Goal: Information Seeking & Learning: Learn about a topic

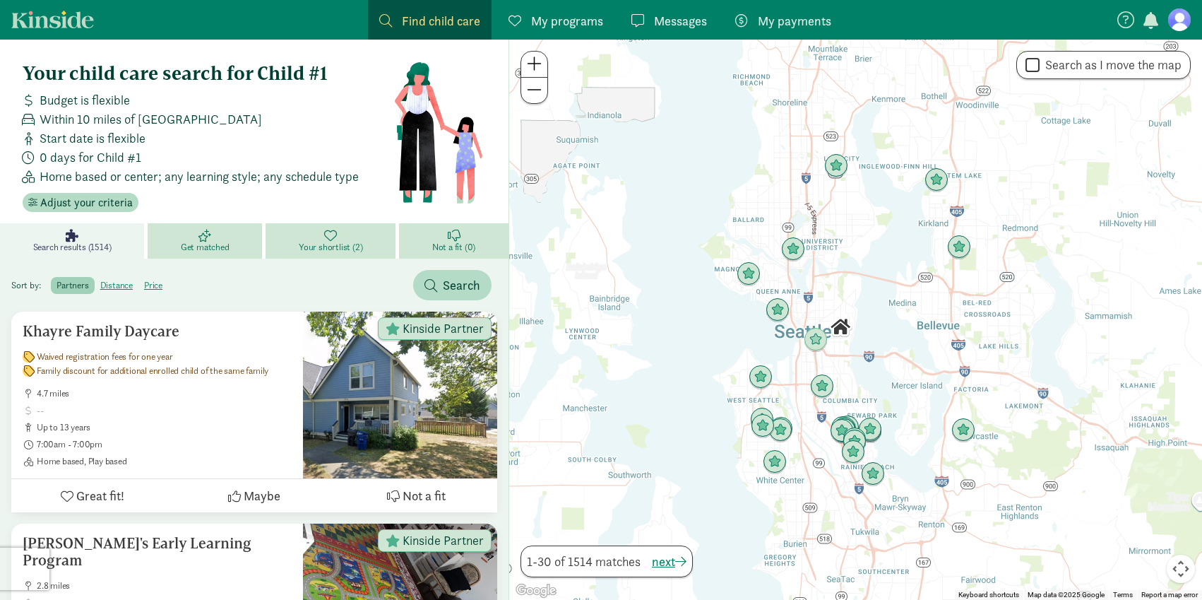
click at [787, 348] on div at bounding box center [855, 320] width 693 height 560
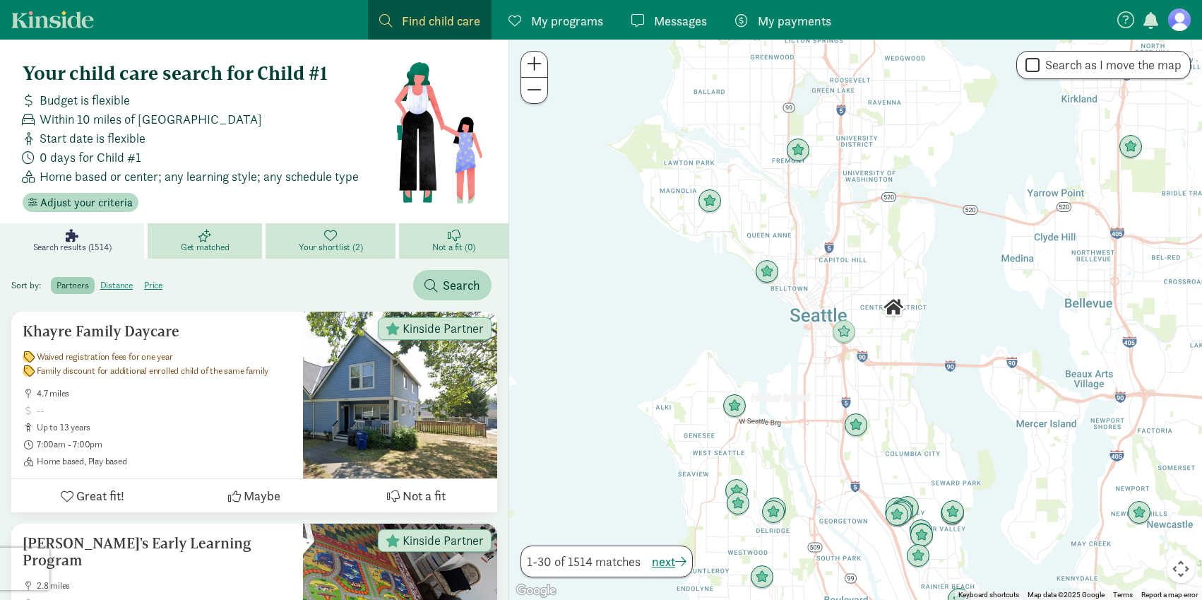
click at [865, 297] on div at bounding box center [855, 320] width 693 height 560
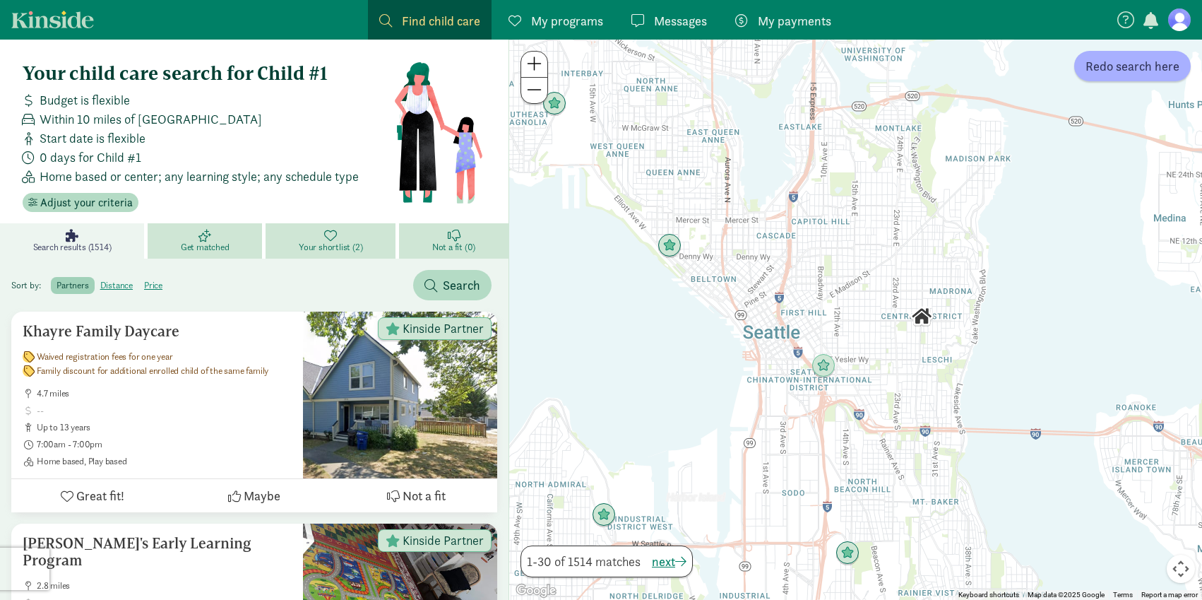
click at [890, 302] on div at bounding box center [855, 320] width 693 height 560
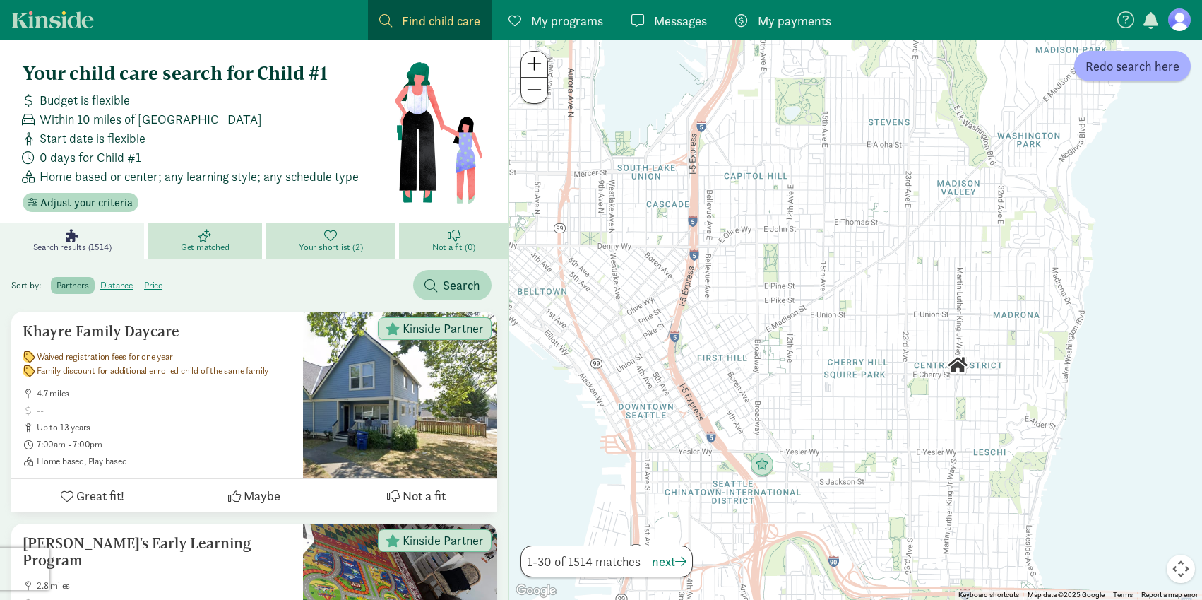
drag, startPoint x: 787, startPoint y: 348, endPoint x: 892, endPoint y: 343, distance: 104.6
click at [892, 343] on div at bounding box center [855, 320] width 693 height 560
click at [899, 321] on div at bounding box center [855, 320] width 693 height 560
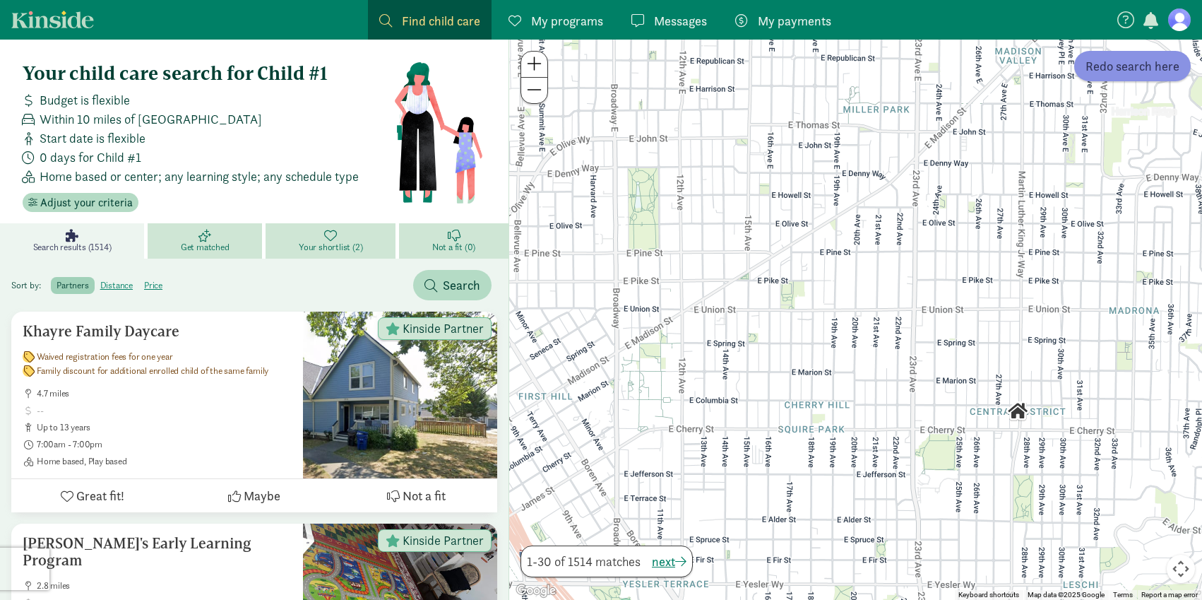
click at [1141, 71] on span "Redo search here" at bounding box center [1133, 66] width 94 height 19
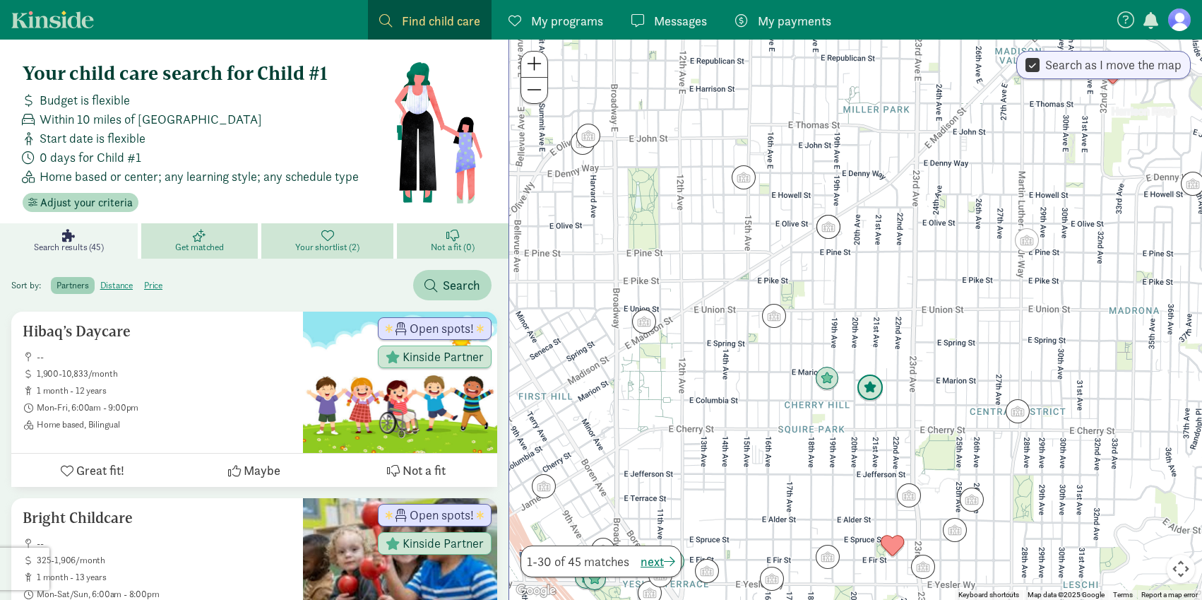
click at [869, 386] on img "Click to see details" at bounding box center [870, 388] width 24 height 24
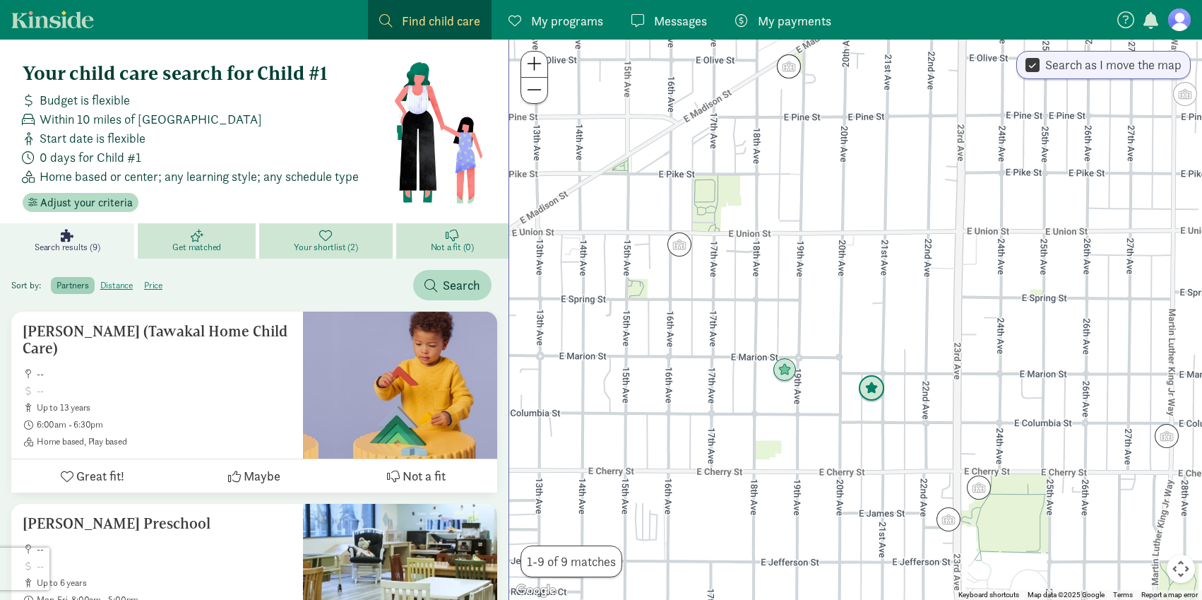
click at [786, 370] on img "Click to see details" at bounding box center [785, 370] width 24 height 24
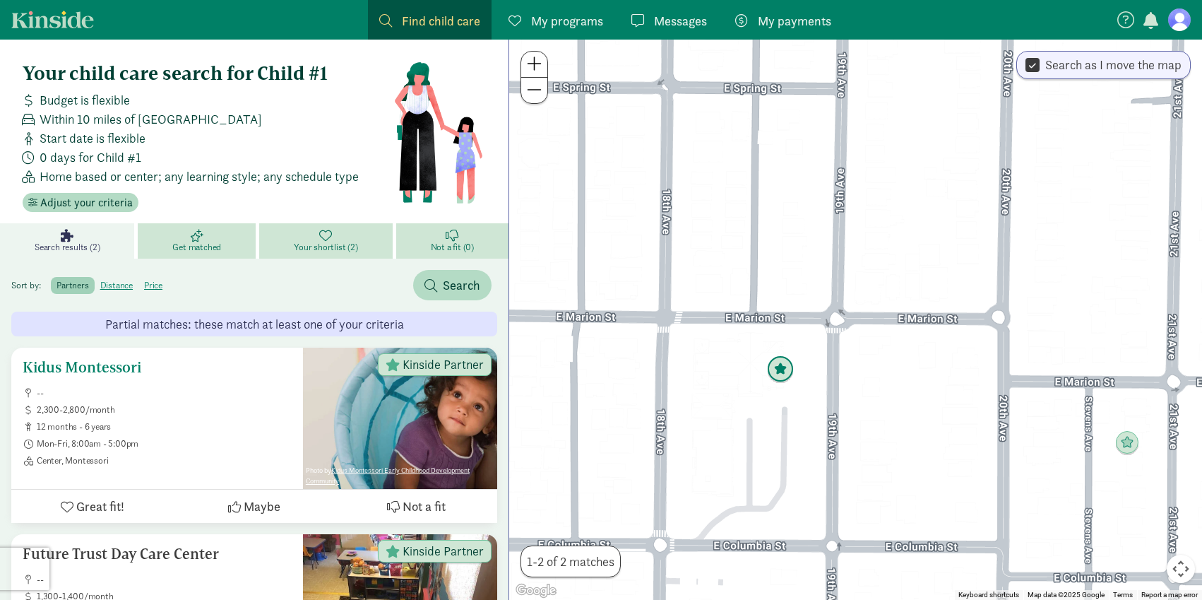
drag, startPoint x: 892, startPoint y: 343, endPoint x: 278, endPoint y: 354, distance: 614.0
click at [278, 354] on div "Kidus Montessori -- 2,300-2,800/month 12 months - 6 years Mon-Fri, 8:00am - 5:0…" at bounding box center [157, 418] width 292 height 141
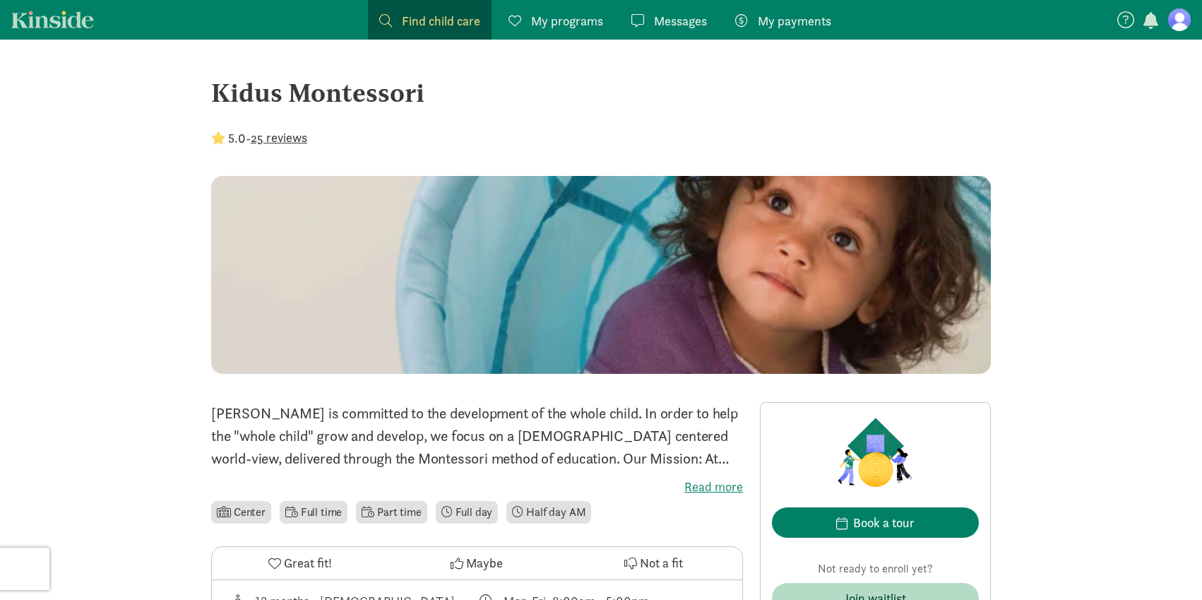
drag, startPoint x: 306, startPoint y: 93, endPoint x: 494, endPoint y: 92, distance: 187.9
copy div "Kidus Montessori"
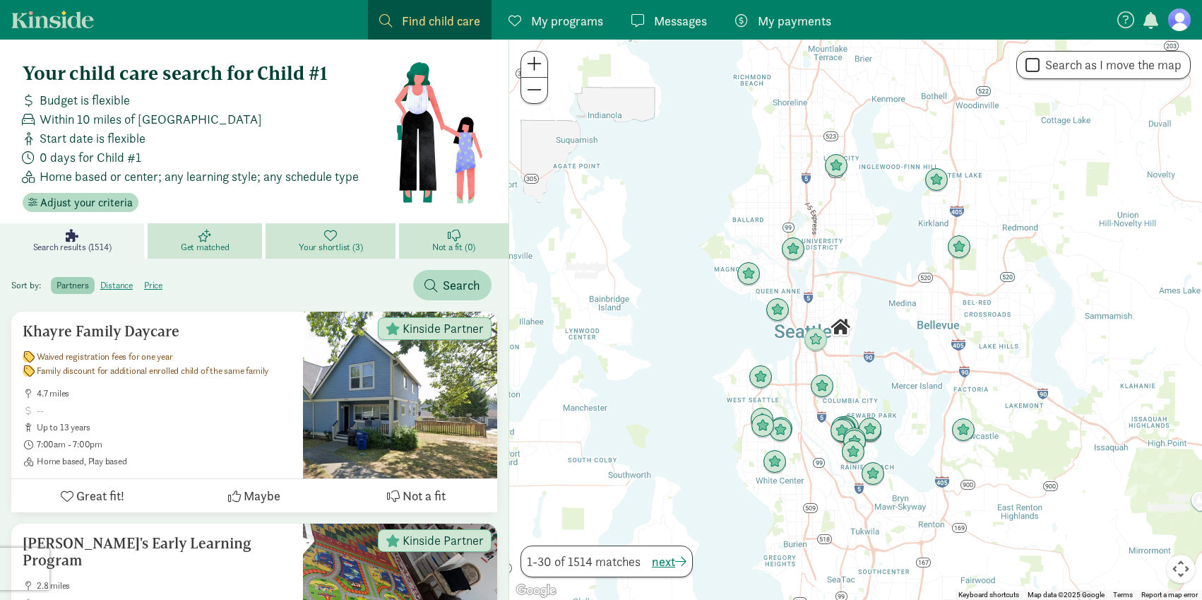
click at [830, 305] on div at bounding box center [855, 320] width 693 height 560
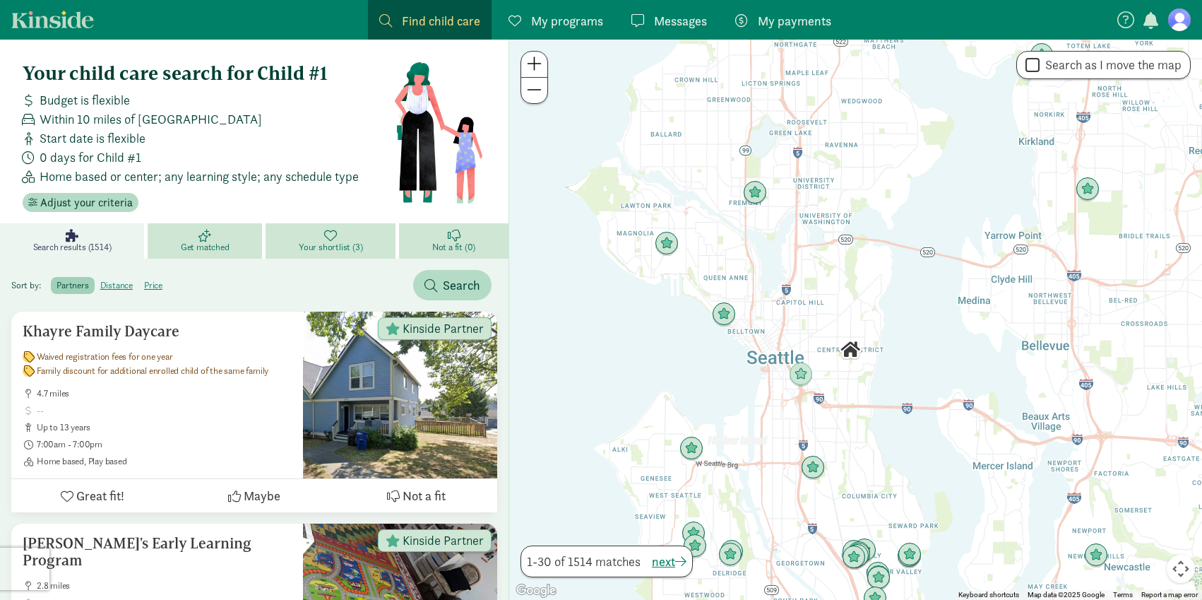
click at [829, 306] on div at bounding box center [855, 320] width 693 height 560
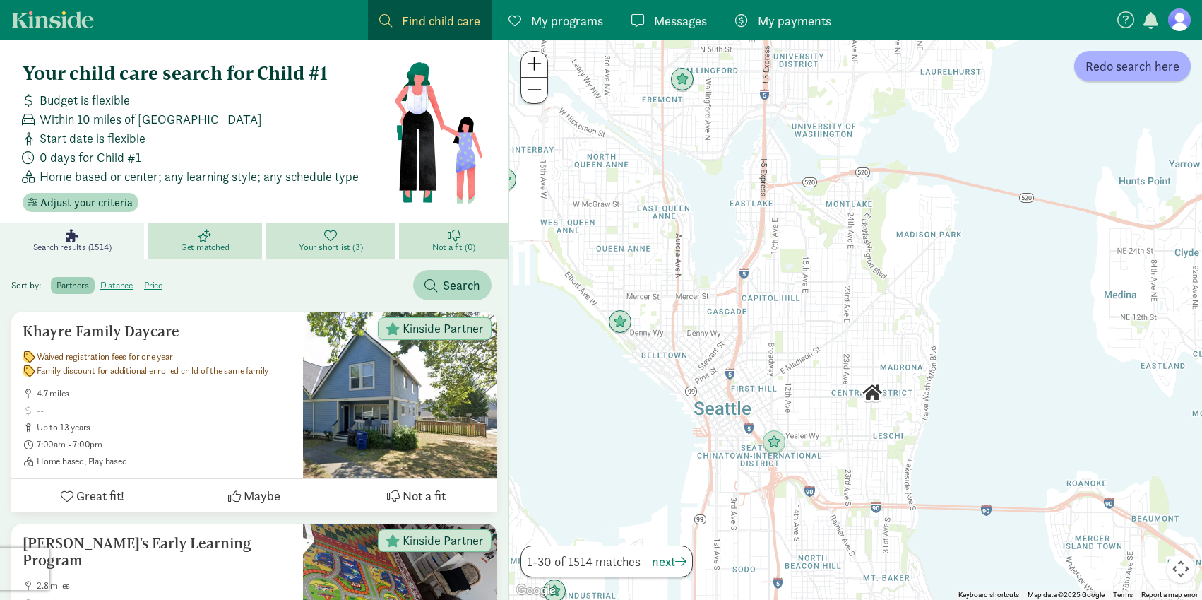
click at [836, 347] on div at bounding box center [855, 320] width 693 height 560
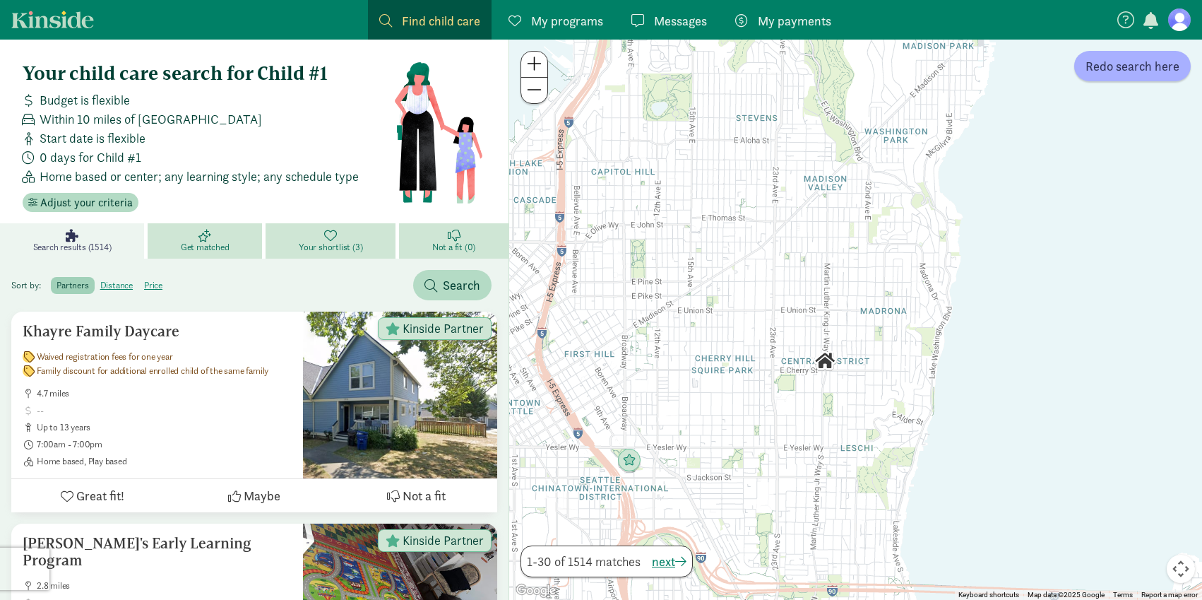
drag, startPoint x: 807, startPoint y: 351, endPoint x: 774, endPoint y: 306, distance: 56.5
click at [774, 306] on div at bounding box center [855, 320] width 693 height 560
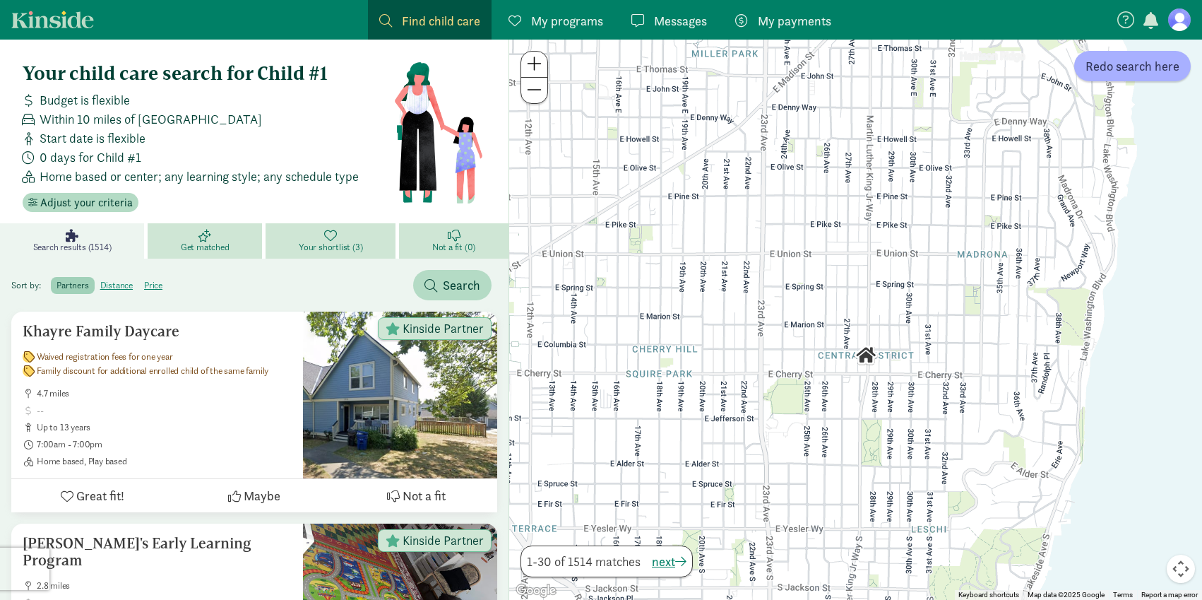
drag, startPoint x: 779, startPoint y: 328, endPoint x: 828, endPoint y: 236, distance: 104.9
click at [771, 270] on div at bounding box center [855, 320] width 693 height 560
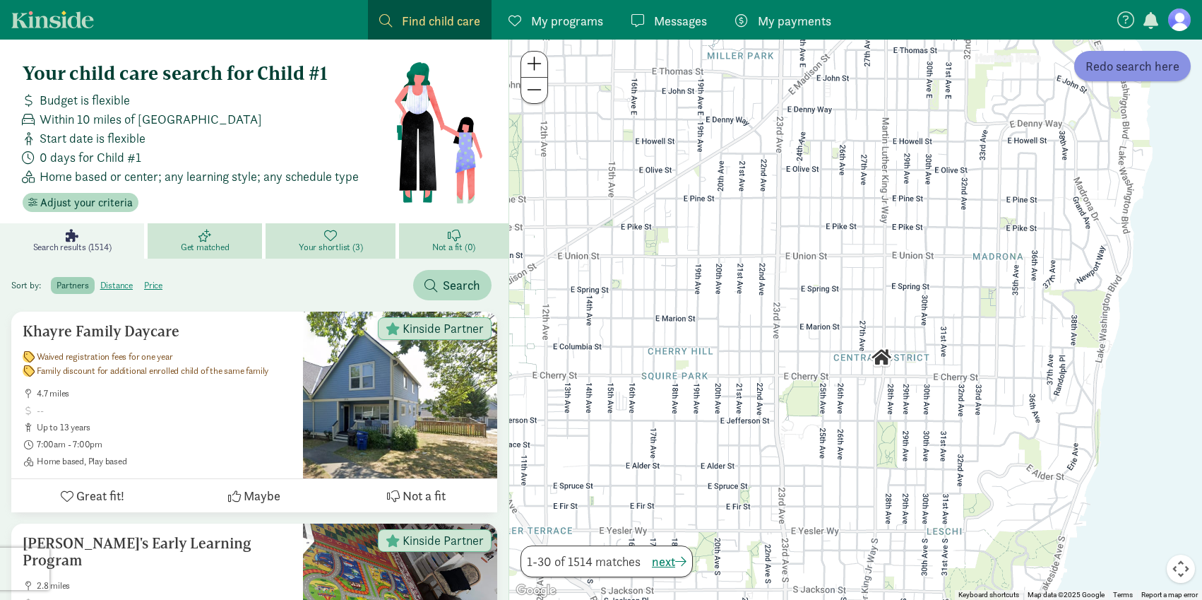
click at [1119, 70] on span "Redo search here" at bounding box center [1133, 66] width 94 height 19
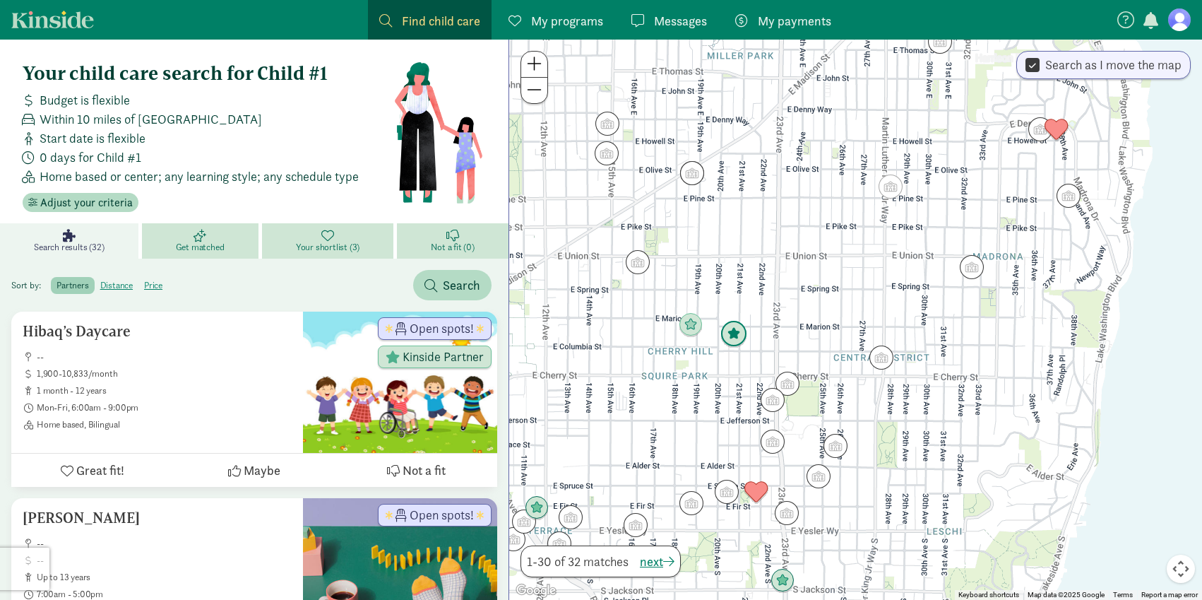
click at [735, 328] on img "Click to see details" at bounding box center [734, 334] width 27 height 27
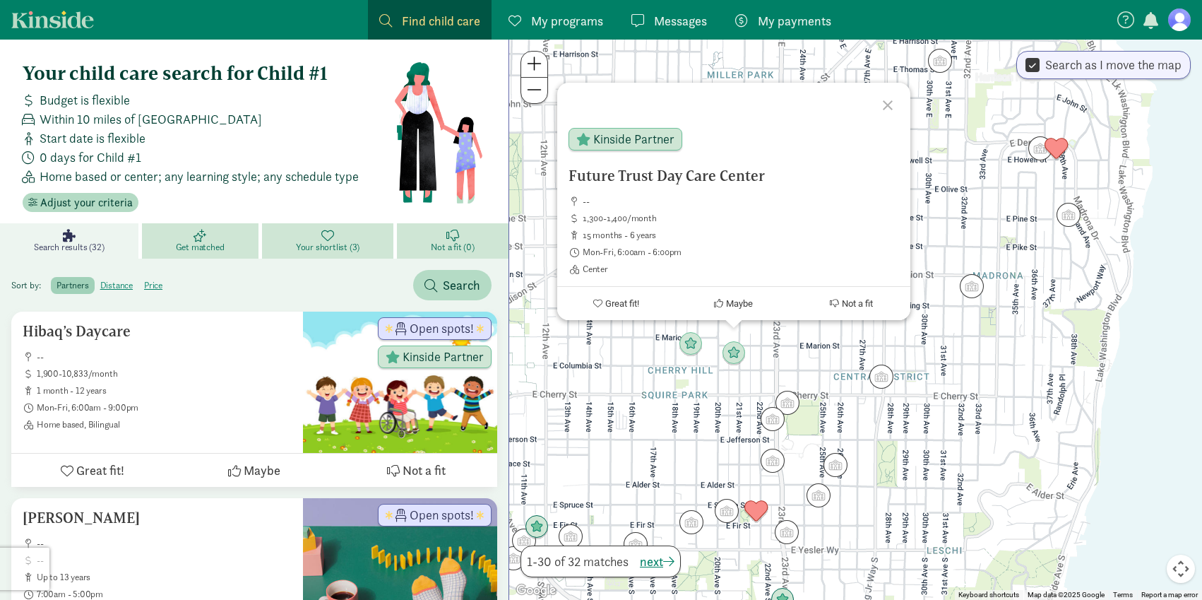
drag, startPoint x: 766, startPoint y: 179, endPoint x: 904, endPoint y: 51, distance: 188.0
click at [904, 55] on div "Future Trust Day Care Center -- 1,300-1,400/month 15 months - 6 years Mon-Fri, …" at bounding box center [855, 320] width 693 height 560
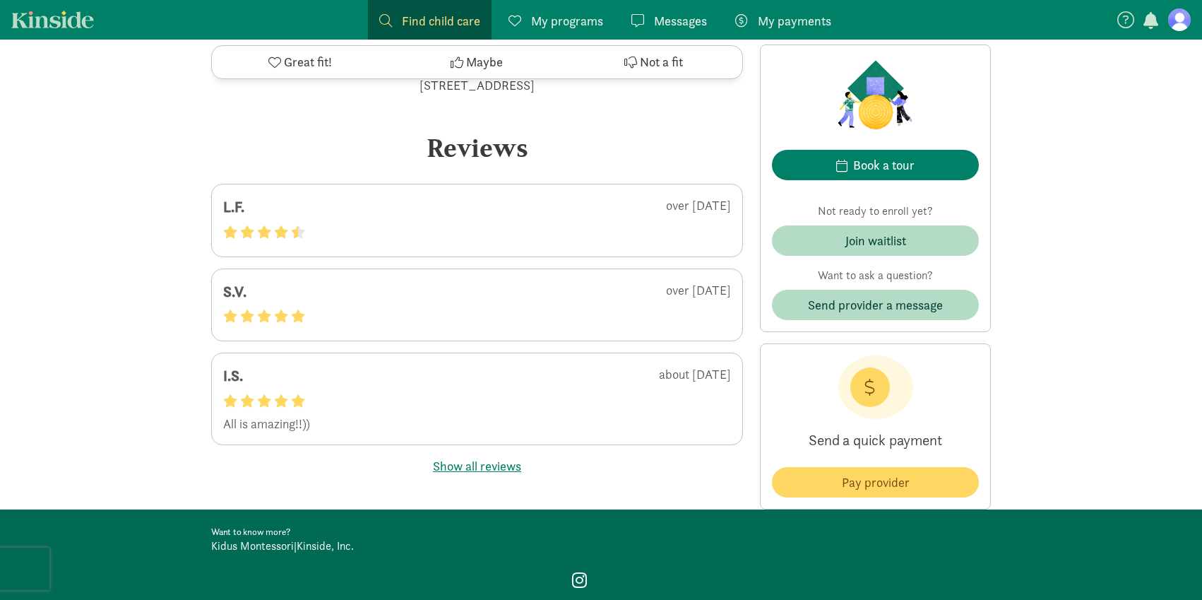
scroll to position [1671, 0]
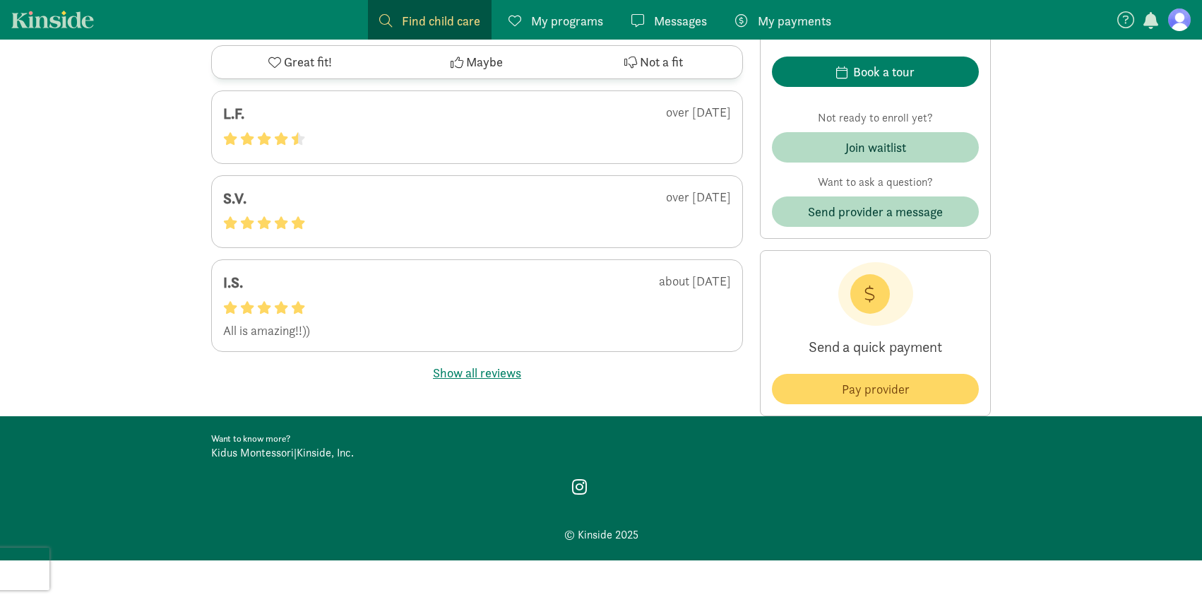
click at [483, 369] on button "Show all reviews" at bounding box center [477, 372] width 88 height 19
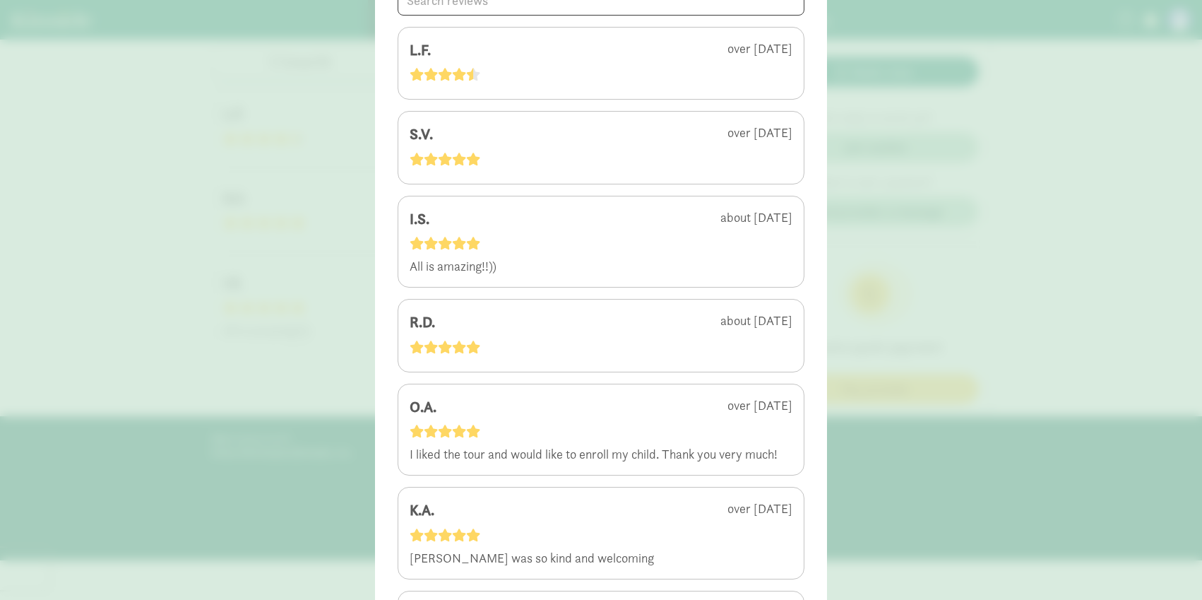
scroll to position [0, 0]
